Goal: Information Seeking & Learning: Find specific fact

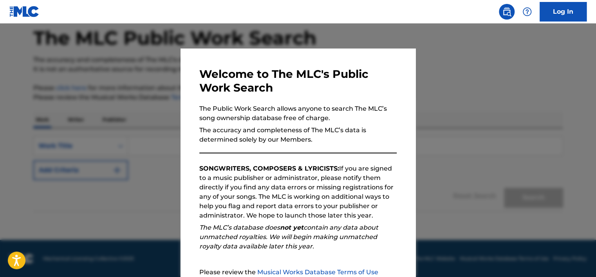
scroll to position [81, 0]
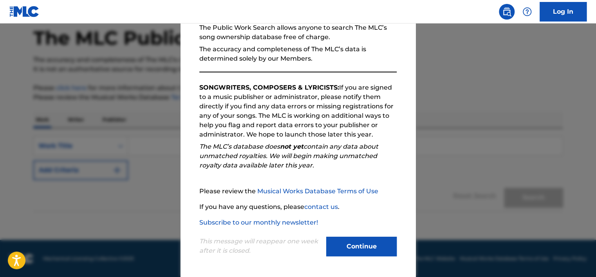
click at [365, 245] on button "Continue" at bounding box center [361, 247] width 70 height 20
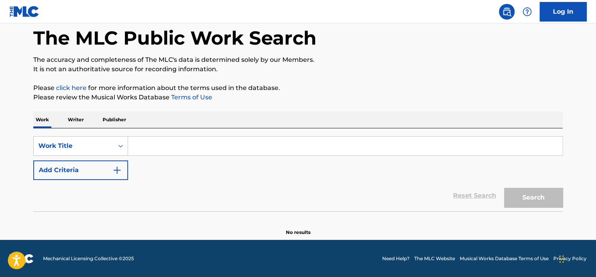
drag, startPoint x: 70, startPoint y: 115, endPoint x: 69, endPoint y: 146, distance: 31.0
click at [70, 116] on p "Writer" at bounding box center [75, 120] width 21 height 16
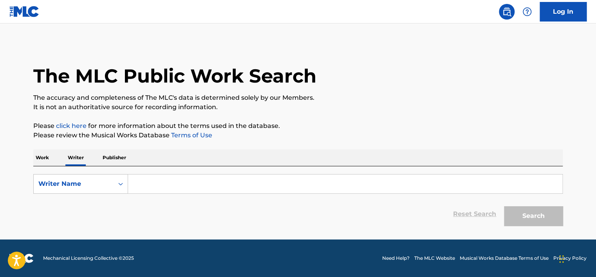
drag, startPoint x: 69, startPoint y: 153, endPoint x: 69, endPoint y: 165, distance: 11.7
click at [69, 153] on p "Writer" at bounding box center [75, 158] width 21 height 16
click at [71, 186] on div "Writer Name" at bounding box center [73, 183] width 70 height 9
click at [75, 201] on div "Writer IPI" at bounding box center [81, 204] width 94 height 20
click at [150, 181] on input "Search Form" at bounding box center [345, 184] width 434 height 19
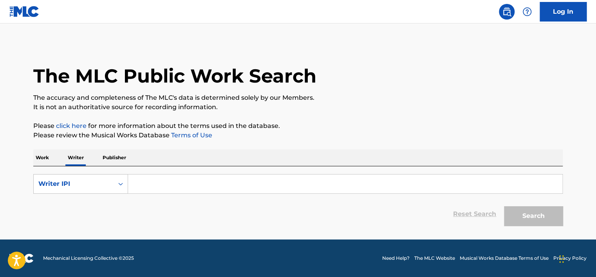
type input "01149553539"
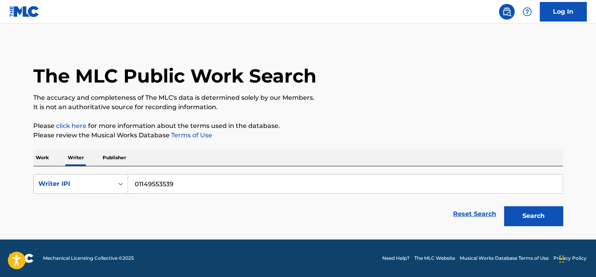
click at [533, 220] on button "Search" at bounding box center [533, 216] width 59 height 20
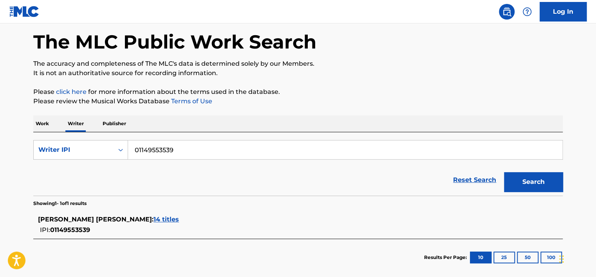
scroll to position [44, 0]
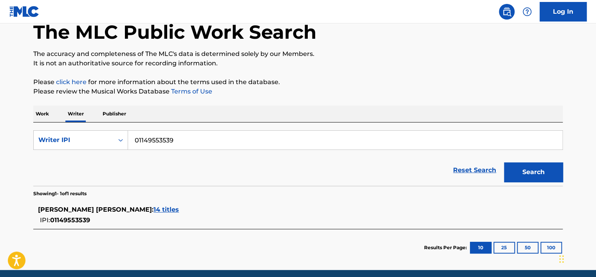
click at [169, 204] on div "[PERSON_NAME] [PERSON_NAME] : 14 titles IPI: 01149553539" at bounding box center [297, 215] width 529 height 28
click at [174, 210] on span "14 titles" at bounding box center [165, 209] width 25 height 7
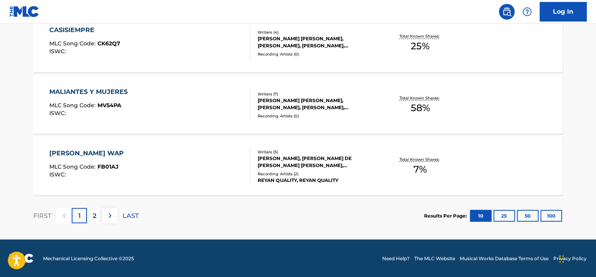
click at [115, 211] on button at bounding box center [109, 215] width 15 height 15
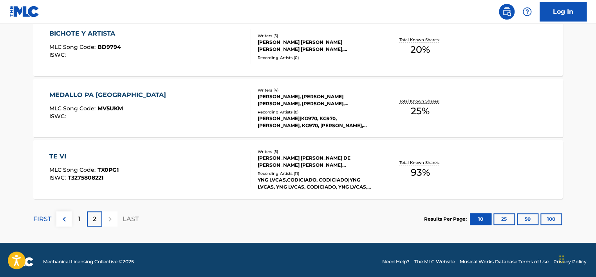
scroll to position [312, 0]
